Goal: Task Accomplishment & Management: Use online tool/utility

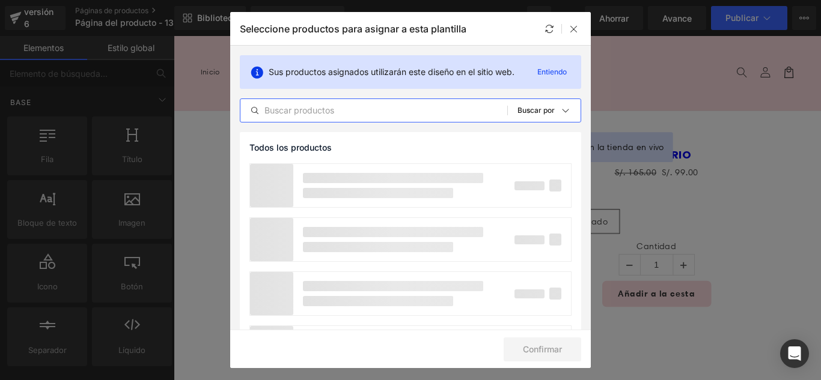
click at [395, 111] on input "text" at bounding box center [373, 110] width 267 height 14
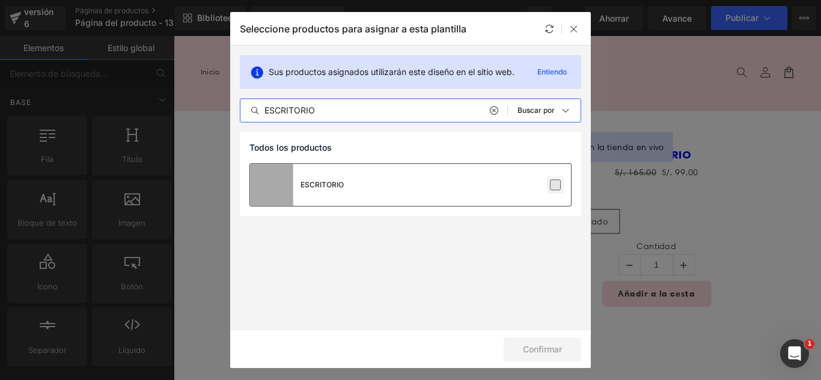
type input "ESCRITORIO"
click at [556, 182] on label at bounding box center [555, 185] width 11 height 11
click at [555, 185] on input "checkbox" at bounding box center [555, 185] width 0 height 0
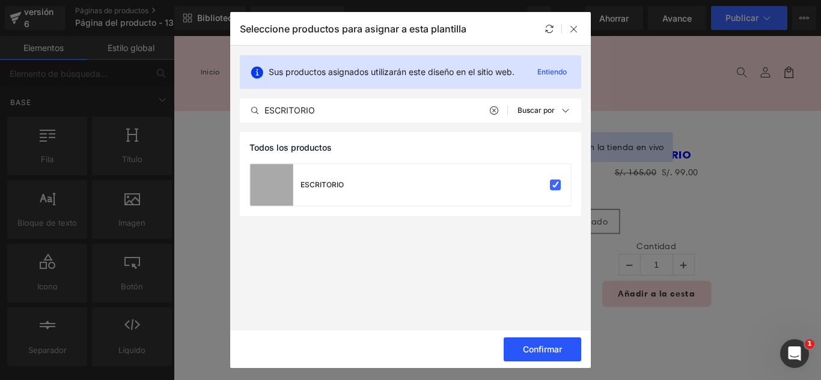
click at [556, 345] on font "Confirmar" at bounding box center [542, 349] width 39 height 10
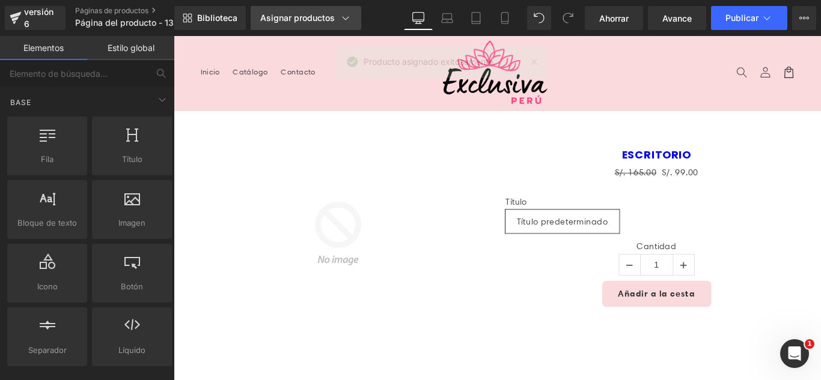
click at [332, 20] on font "Asignar productos" at bounding box center [297, 18] width 74 height 10
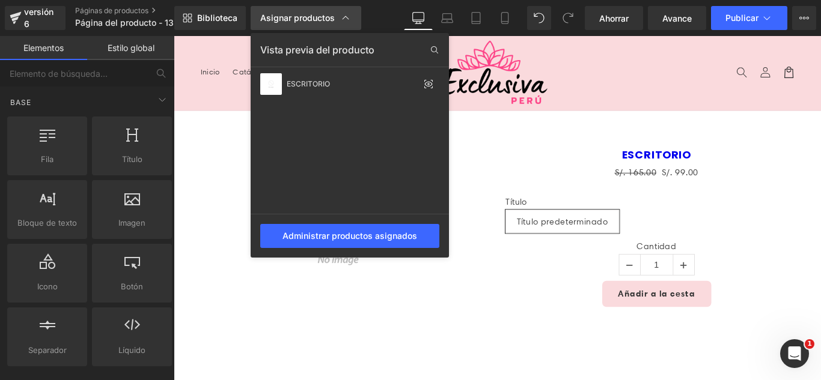
click at [278, 15] on font "Asignar productos" at bounding box center [297, 18] width 74 height 10
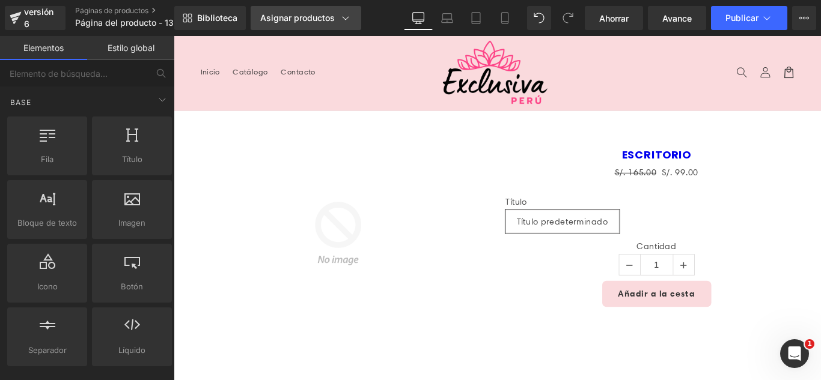
click at [299, 24] on link "Asignar productos" at bounding box center [305, 18] width 111 height 24
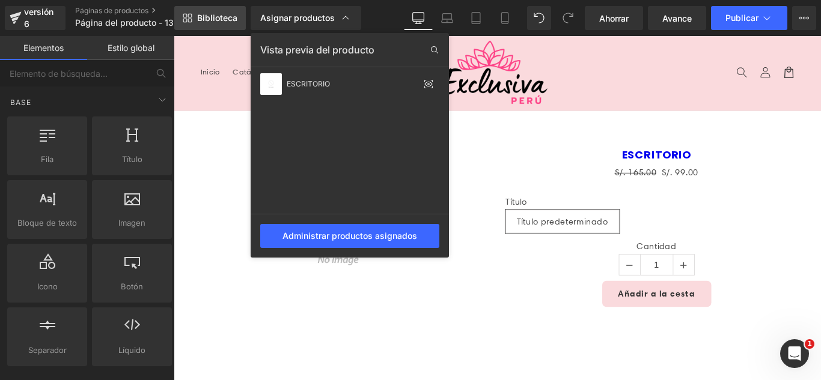
drag, startPoint x: 297, startPoint y: 22, endPoint x: 243, endPoint y: 11, distance: 55.3
click at [297, 22] on font "Asignar productos" at bounding box center [297, 18] width 74 height 10
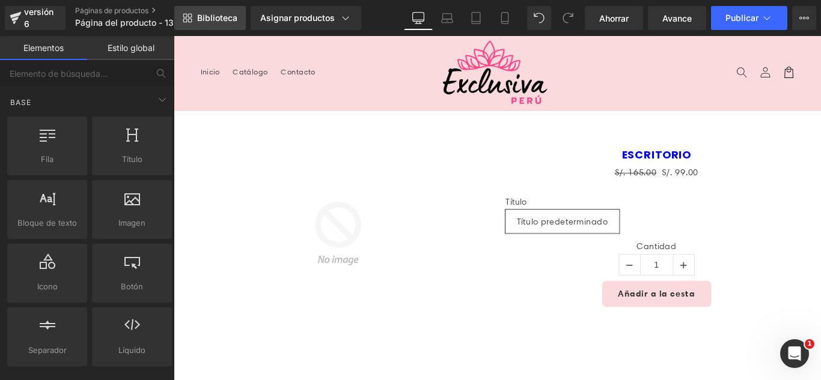
click at [220, 14] on font "Biblioteca" at bounding box center [217, 18] width 40 height 10
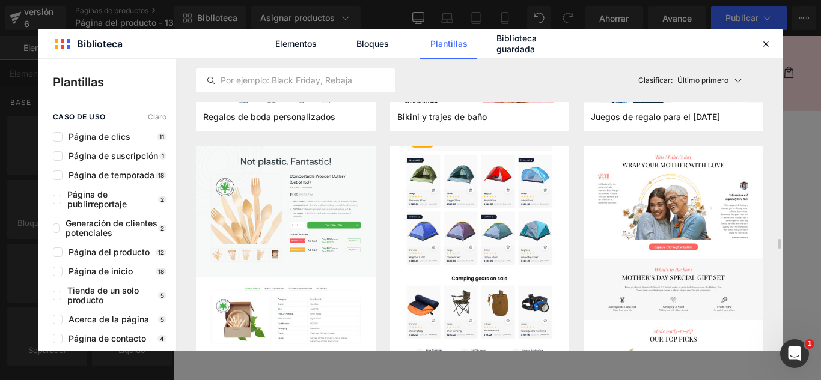
scroll to position [5346, 0]
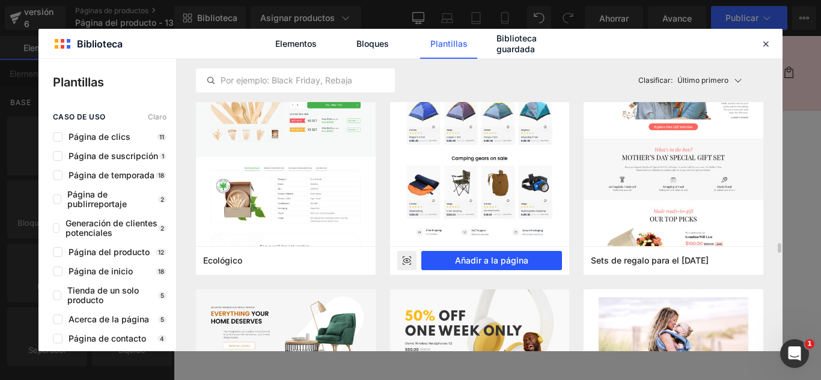
click at [515, 263] on font "Añadir a la página" at bounding box center [491, 260] width 73 height 10
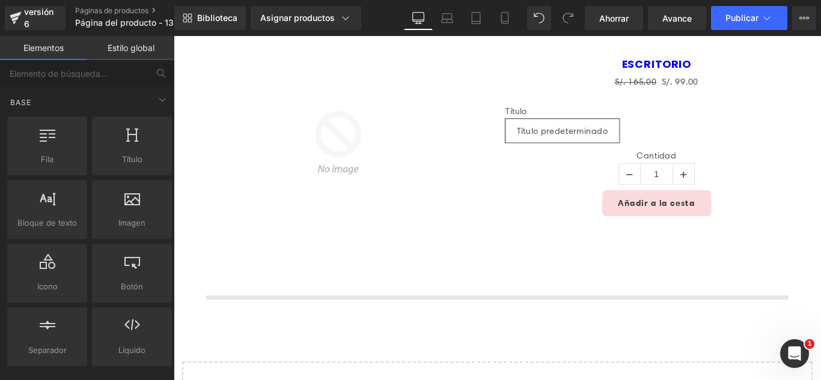
scroll to position [285, 0]
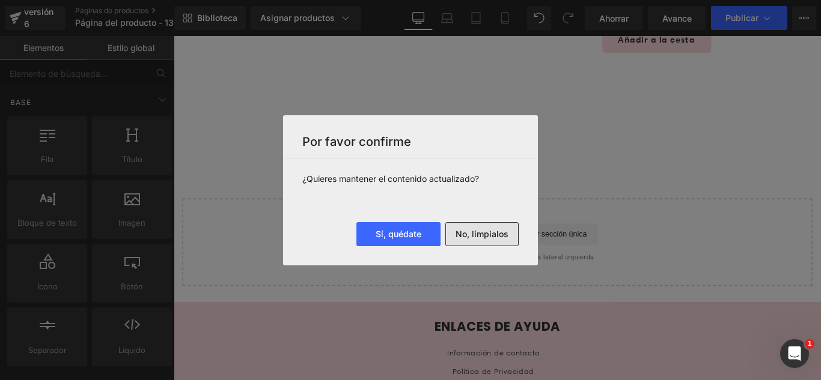
click at [503, 232] on font "No, límpialos" at bounding box center [481, 234] width 53 height 10
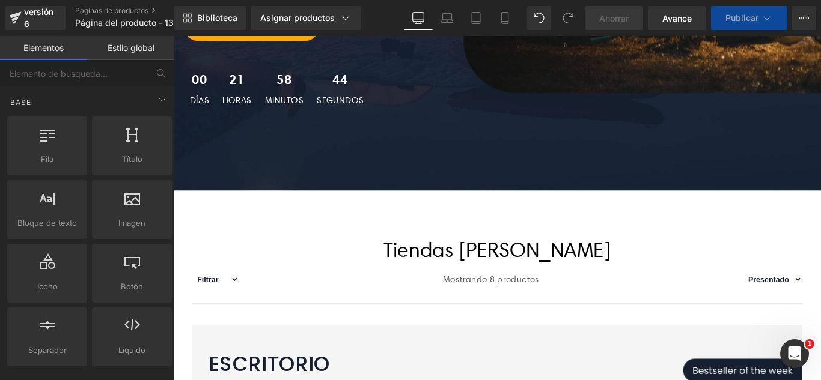
scroll to position [541, 0]
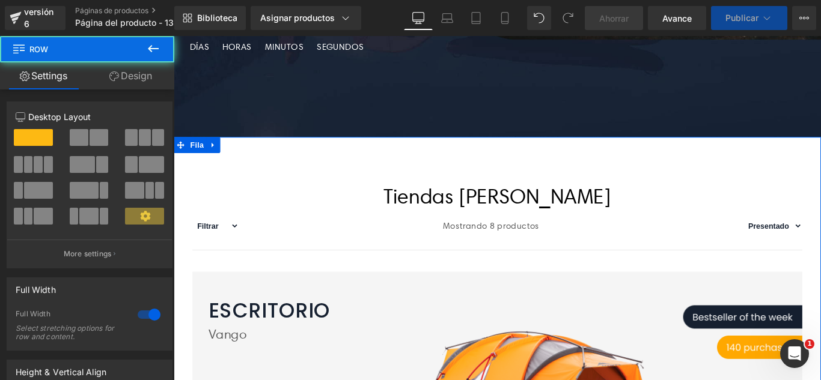
click at [216, 158] on icon at bounding box center [218, 158] width 8 height 9
click at [174, 36] on icon at bounding box center [174, 36] width 0 height 0
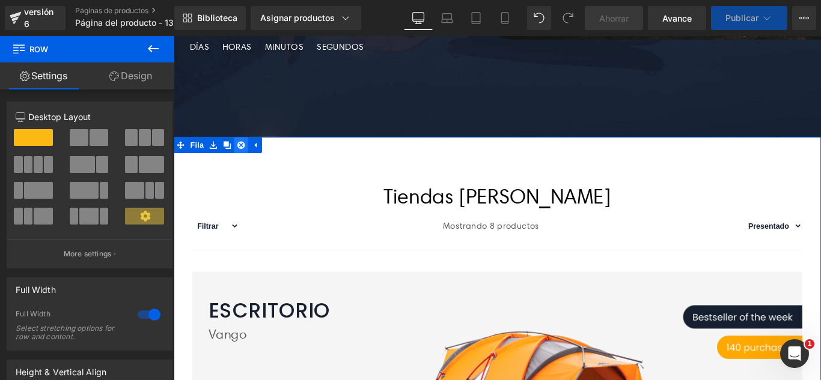
click at [246, 158] on icon at bounding box center [249, 158] width 8 height 8
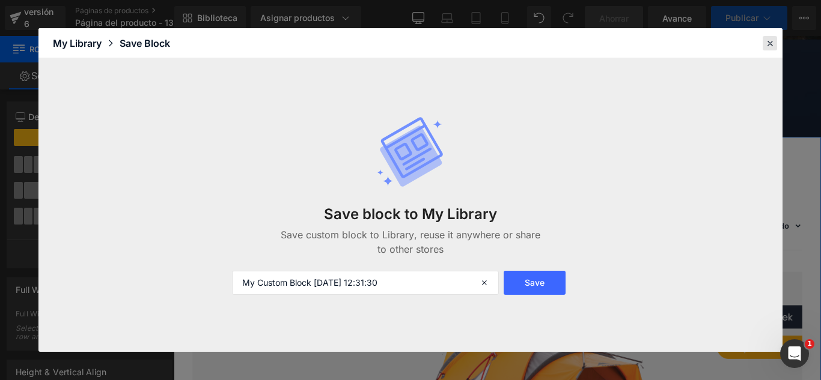
click at [768, 44] on icon at bounding box center [769, 43] width 11 height 11
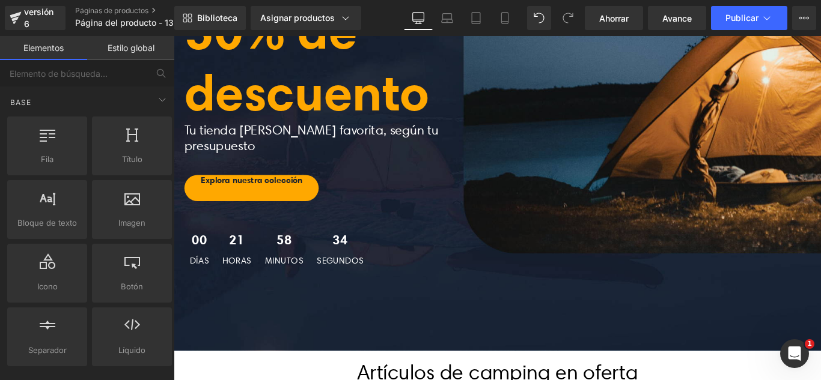
scroll to position [481, 0]
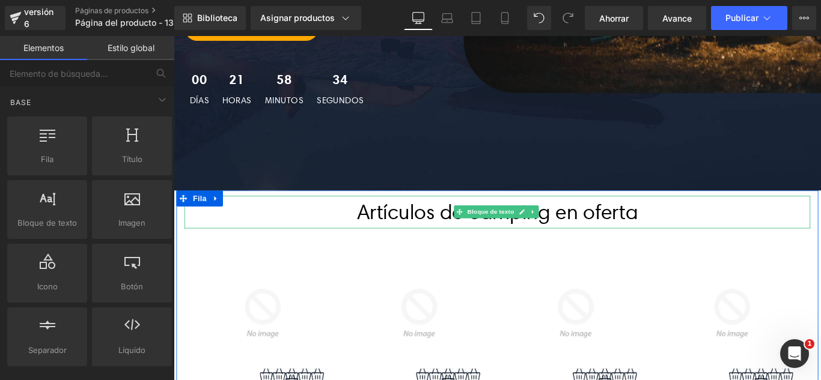
click at [340, 238] on p "Artículos de camping en oferta" at bounding box center [537, 234] width 703 height 37
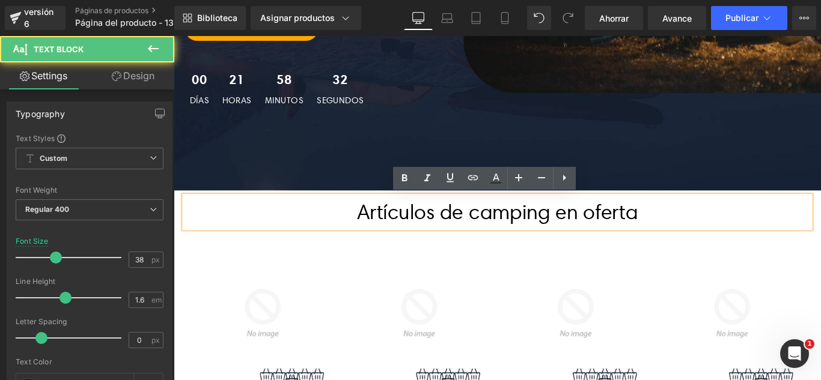
click at [300, 302] on img at bounding box center [274, 348] width 158 height 158
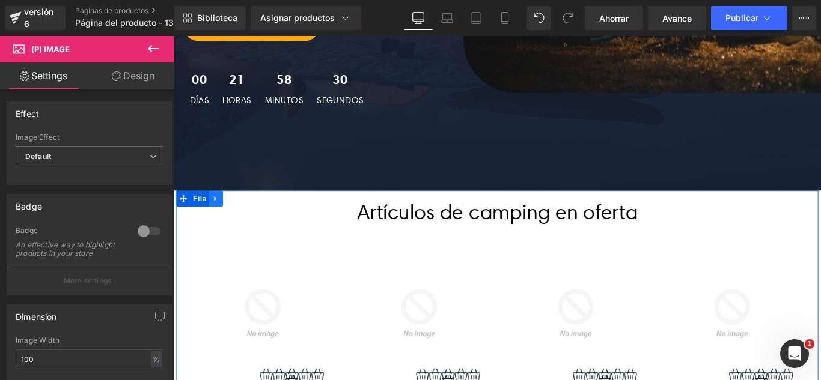
click at [222, 218] on icon at bounding box center [221, 218] width 8 height 9
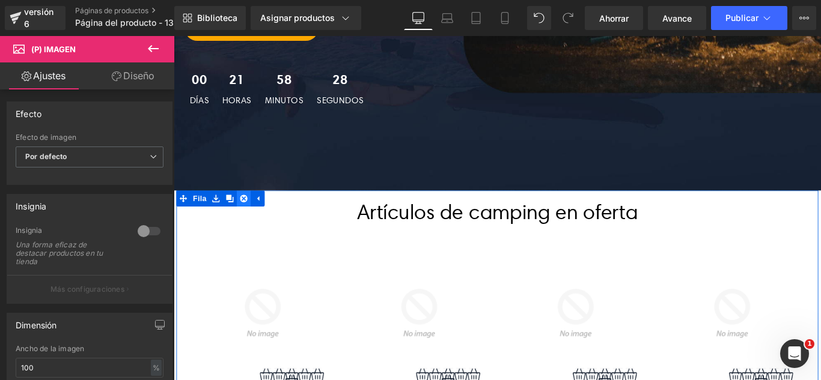
click at [248, 218] on icon at bounding box center [252, 218] width 8 height 8
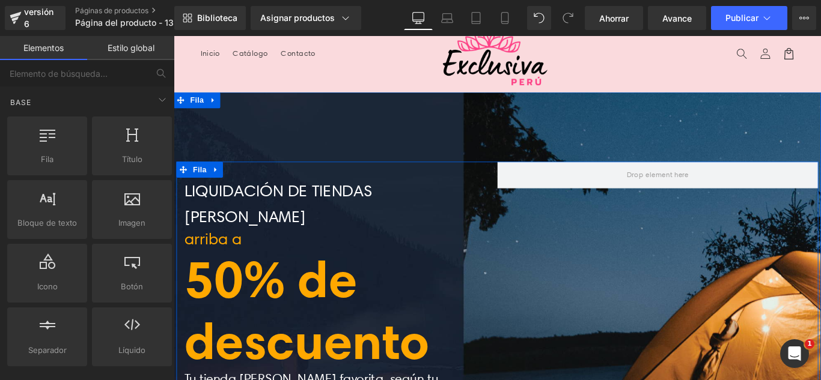
scroll to position [0, 0]
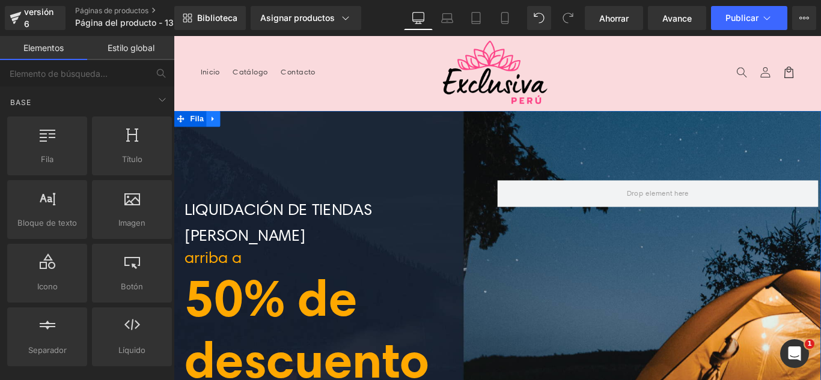
click at [218, 133] on link at bounding box center [218, 129] width 16 height 18
click at [245, 128] on icon at bounding box center [249, 129] width 8 height 8
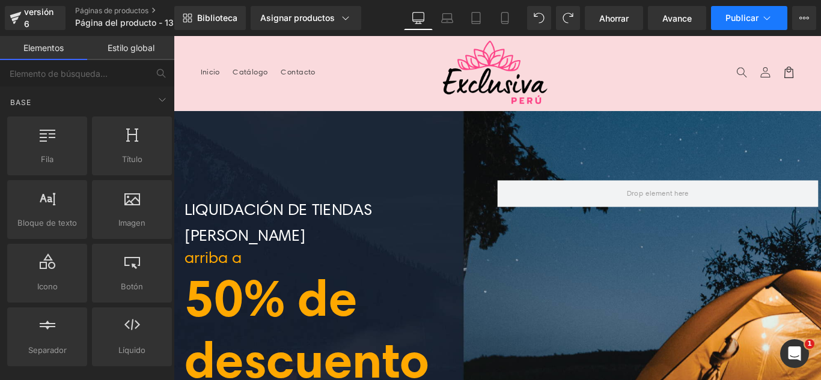
click at [766, 26] on button "Publicar" at bounding box center [749, 18] width 76 height 24
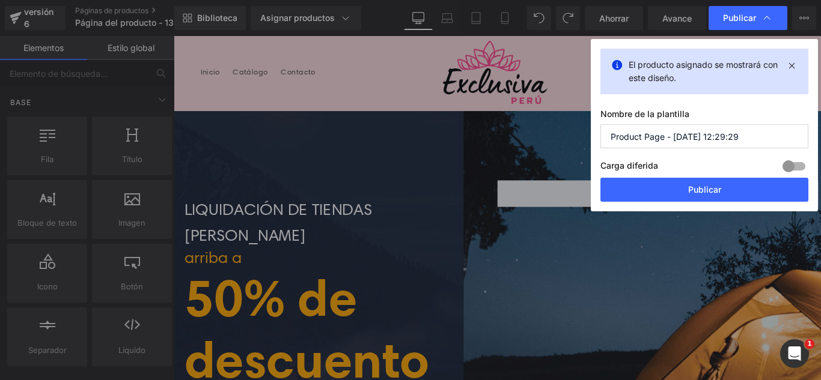
click at [751, 140] on input "Product Page - [DATE] 12:29:29" at bounding box center [704, 136] width 208 height 24
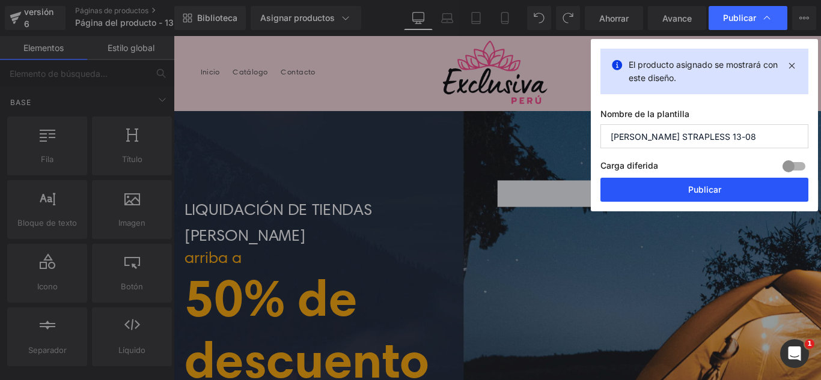
type input "[PERSON_NAME] STRAPLESS 13-08"
click at [736, 189] on button "Publicar" at bounding box center [704, 190] width 208 height 24
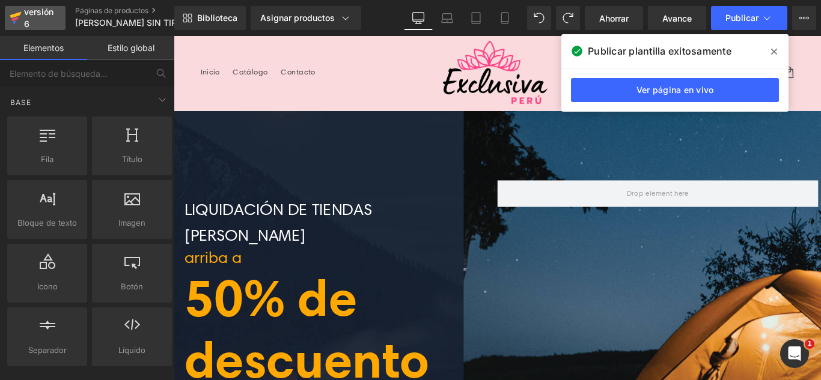
click at [31, 16] on font "versión 6" at bounding box center [38, 18] width 29 height 22
